Goal: Task Accomplishment & Management: Complete application form

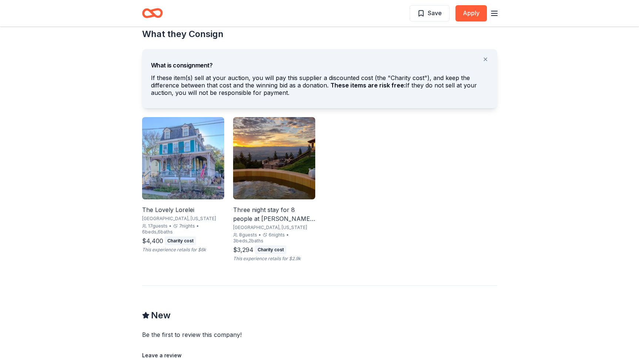
scroll to position [357, 0]
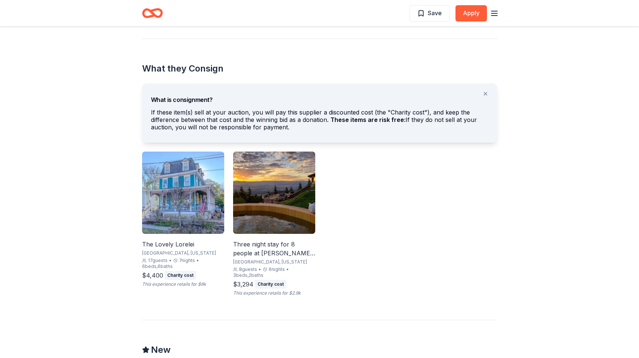
click at [177, 210] on img at bounding box center [183, 192] width 82 height 82
click at [160, 12] on icon "Home" at bounding box center [152, 12] width 21 height 17
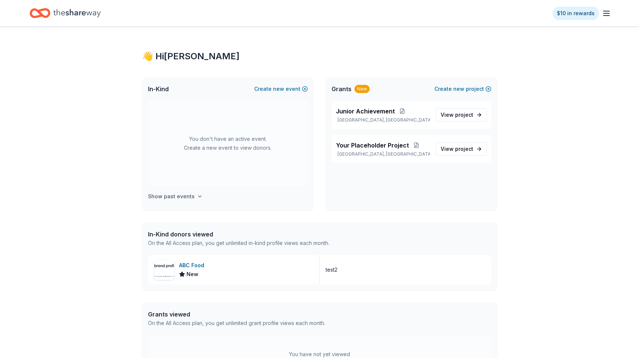
click at [197, 194] on icon "button" at bounding box center [200, 196] width 6 height 6
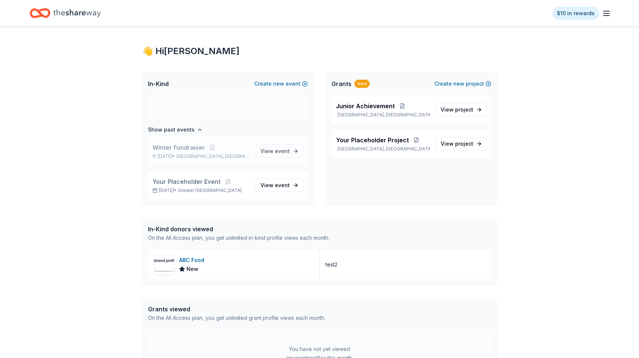
scroll to position [7, 0]
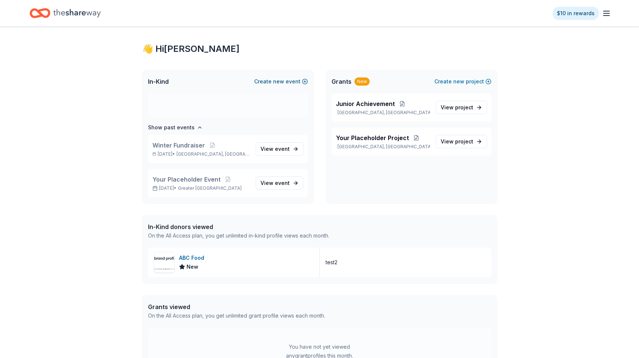
click at [301, 84] on button "Create new event" at bounding box center [281, 81] width 54 height 9
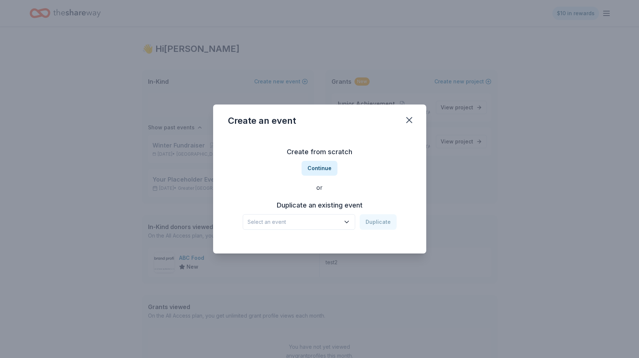
click at [335, 232] on div "Create from scratch Continue or Duplicate an existing event Select an event Dup…" at bounding box center [320, 187] width 184 height 107
click at [336, 223] on span "Select an event" at bounding box center [294, 221] width 93 height 9
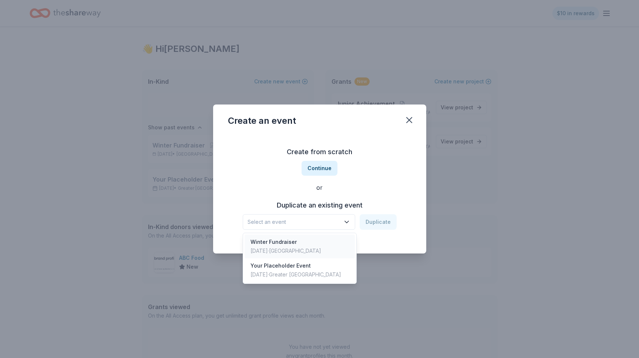
click at [315, 242] on div "Winter Fundraiser Aug 14, 2025 · TX" at bounding box center [300, 246] width 110 height 24
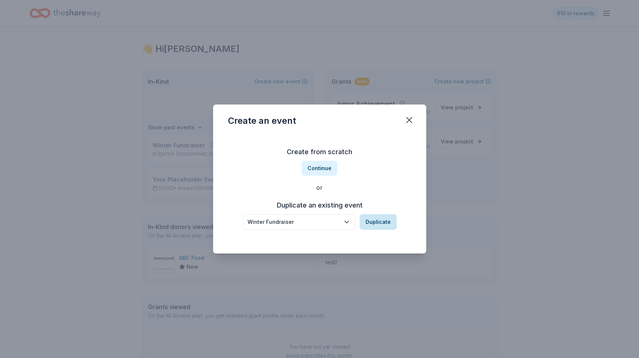
click at [384, 225] on button "Duplicate" at bounding box center [378, 222] width 37 height 16
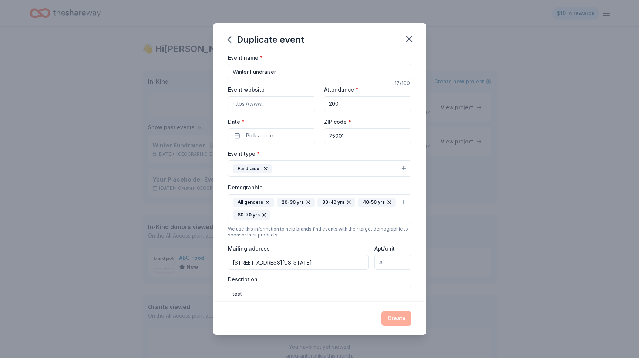
click at [287, 72] on input "Winter Fundraiser" at bounding box center [320, 71] width 184 height 15
type input "Winter Fundraiser 2025"
click at [268, 133] on span "Pick a date" at bounding box center [259, 135] width 27 height 9
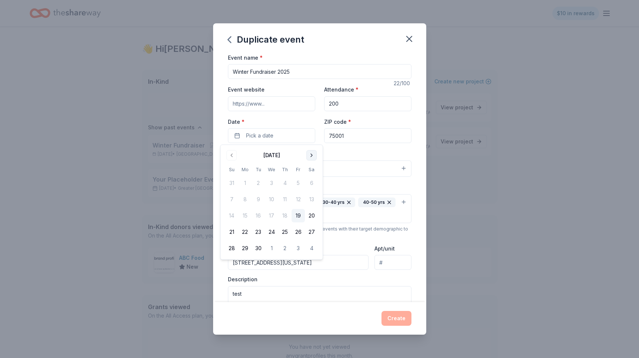
click at [315, 151] on button "Go to next month" at bounding box center [312, 155] width 10 height 10
click at [270, 247] on button "31" at bounding box center [271, 247] width 13 height 13
click at [369, 156] on div "Event type * Fundraiser" at bounding box center [320, 163] width 184 height 28
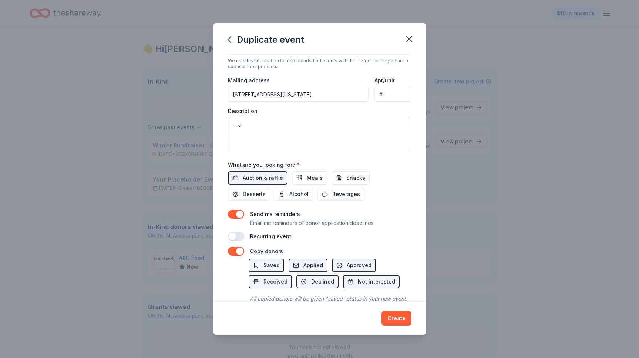
scroll to position [191, 0]
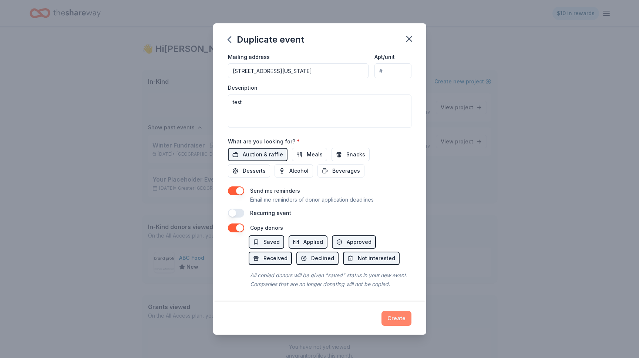
click at [404, 321] on button "Create" at bounding box center [397, 318] width 30 height 15
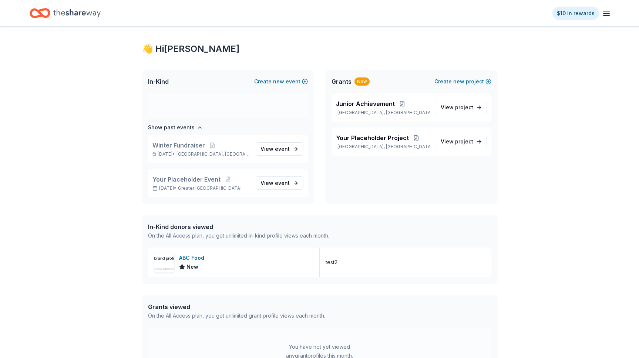
scroll to position [4, 0]
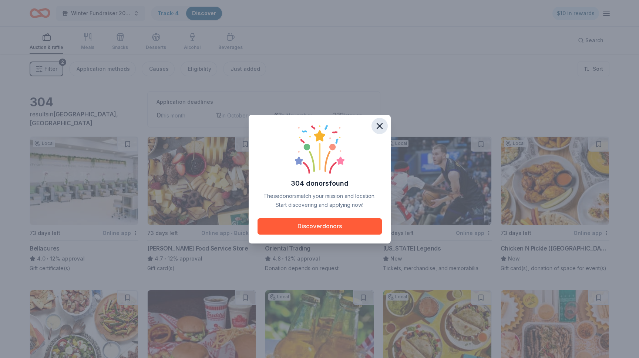
click at [381, 127] on icon "button" at bounding box center [379, 125] width 5 height 5
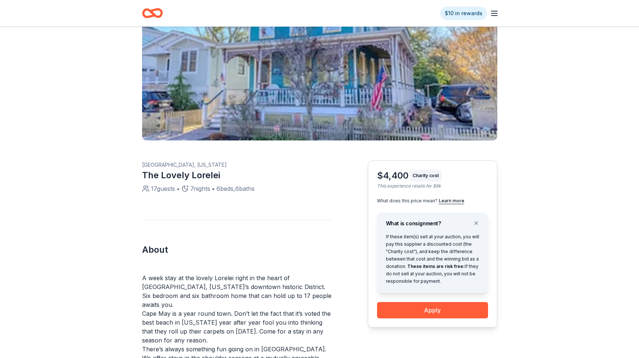
scroll to position [100, 0]
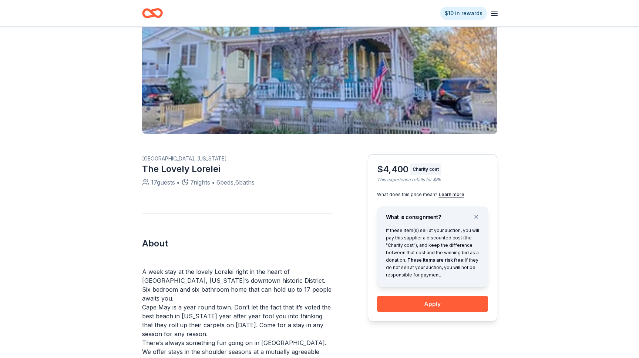
click at [431, 170] on div "Charity cost" at bounding box center [425, 169] width 31 height 12
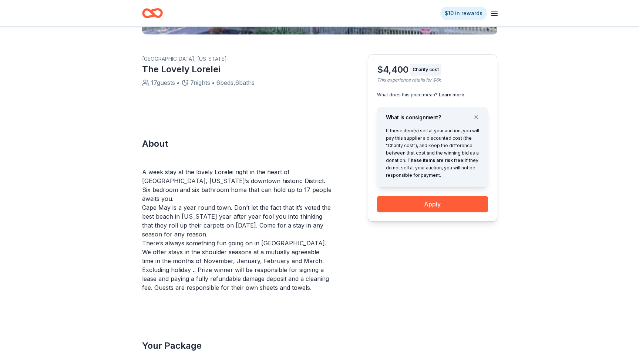
scroll to position [210, 0]
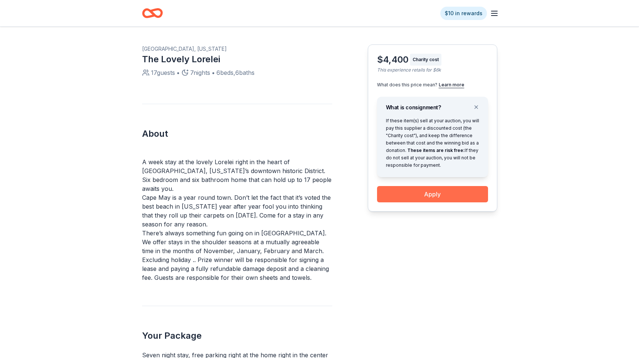
click at [447, 190] on button "Apply" at bounding box center [432, 194] width 111 height 16
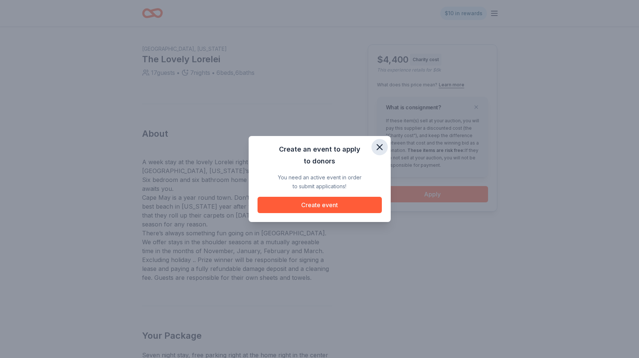
click at [379, 146] on icon "button" at bounding box center [379, 146] width 5 height 5
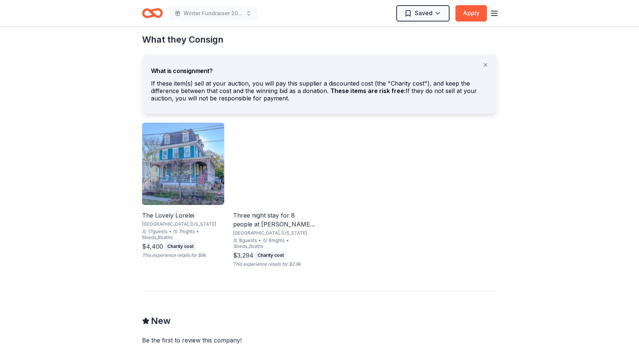
scroll to position [402, 0]
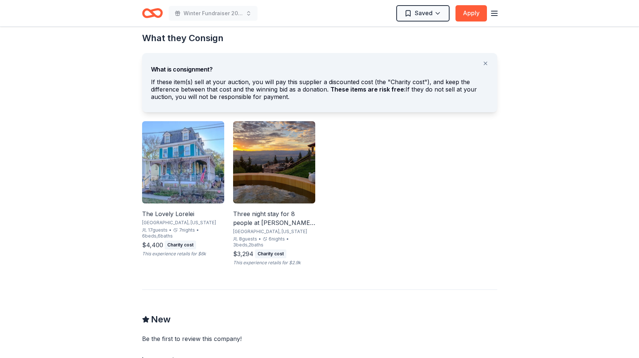
click at [258, 188] on img at bounding box center [274, 162] width 82 height 82
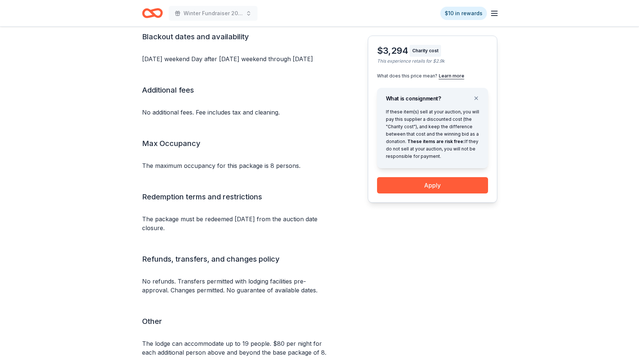
scroll to position [768, 0]
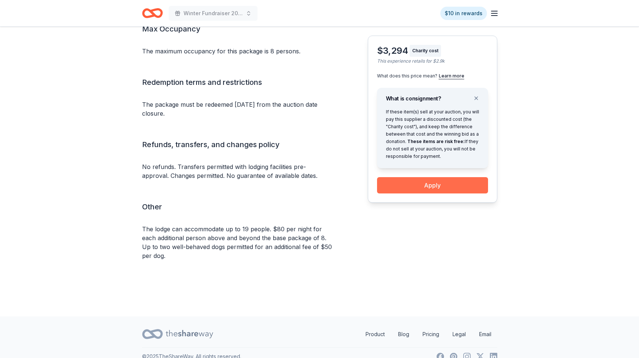
click at [448, 185] on button "Apply" at bounding box center [432, 185] width 111 height 16
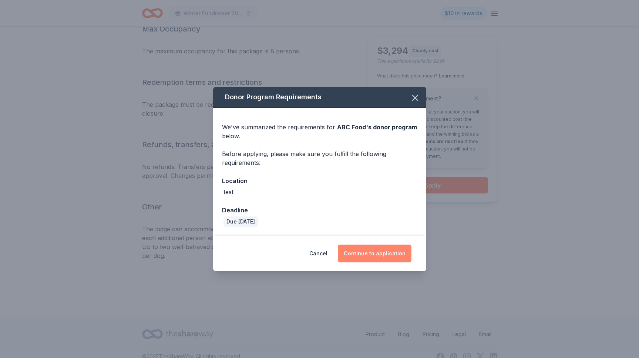
click at [387, 254] on button "Continue to application" at bounding box center [375, 253] width 74 height 18
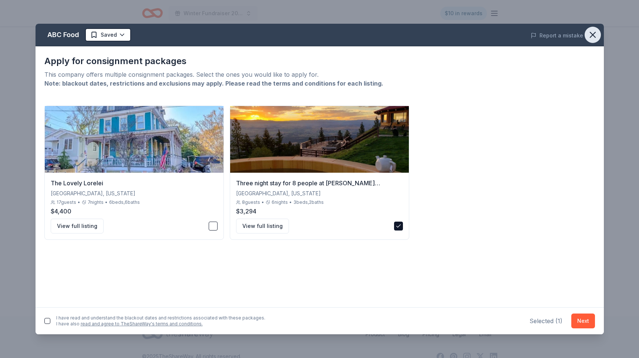
click at [593, 38] on icon "button" at bounding box center [593, 35] width 10 height 10
